Goal: Navigation & Orientation: Find specific page/section

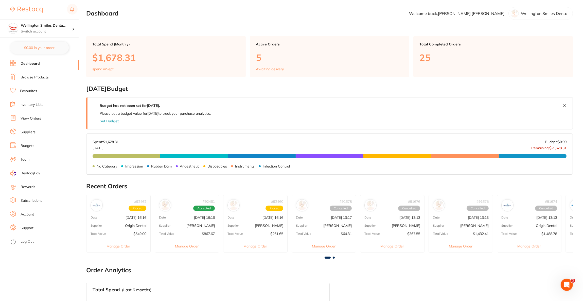
drag, startPoint x: 201, startPoint y: 33, endPoint x: 198, endPoint y: 28, distance: 5.7
click at [201, 33] on main "Dashboard Welcome back, [PERSON_NAME] Smiles Dental Total Spend (Monthly) $1,67…" at bounding box center [334, 200] width 496 height 401
